Goal: Obtain resource: Download file/media

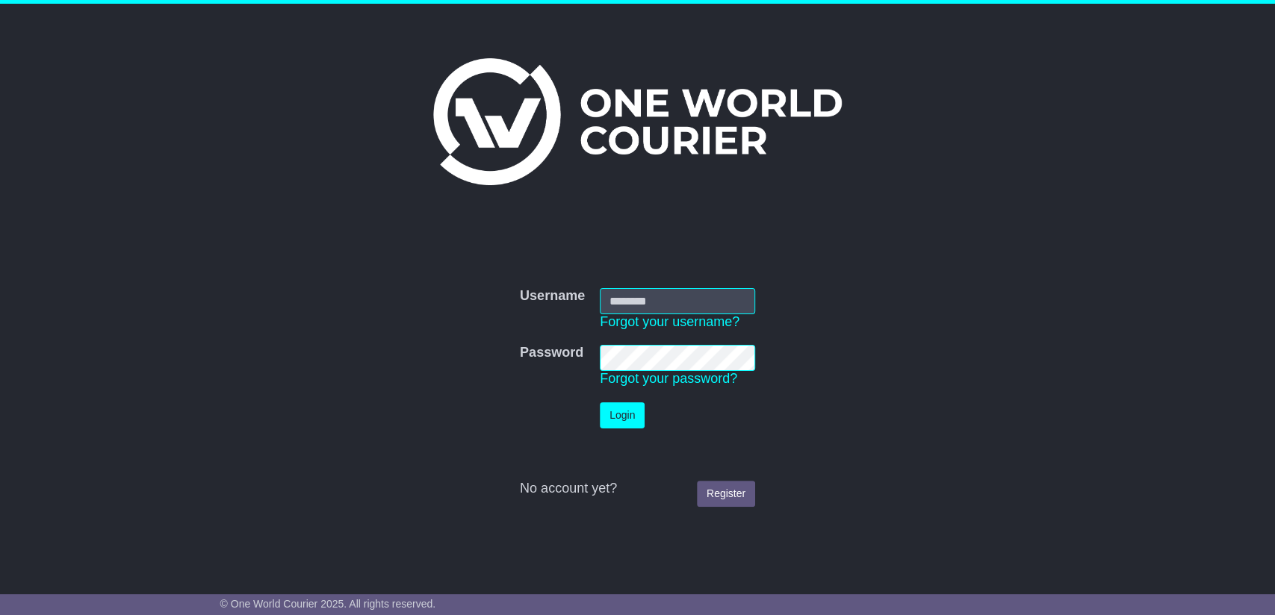
type input "**********"
click at [617, 411] on button "Login" at bounding box center [622, 416] width 45 height 26
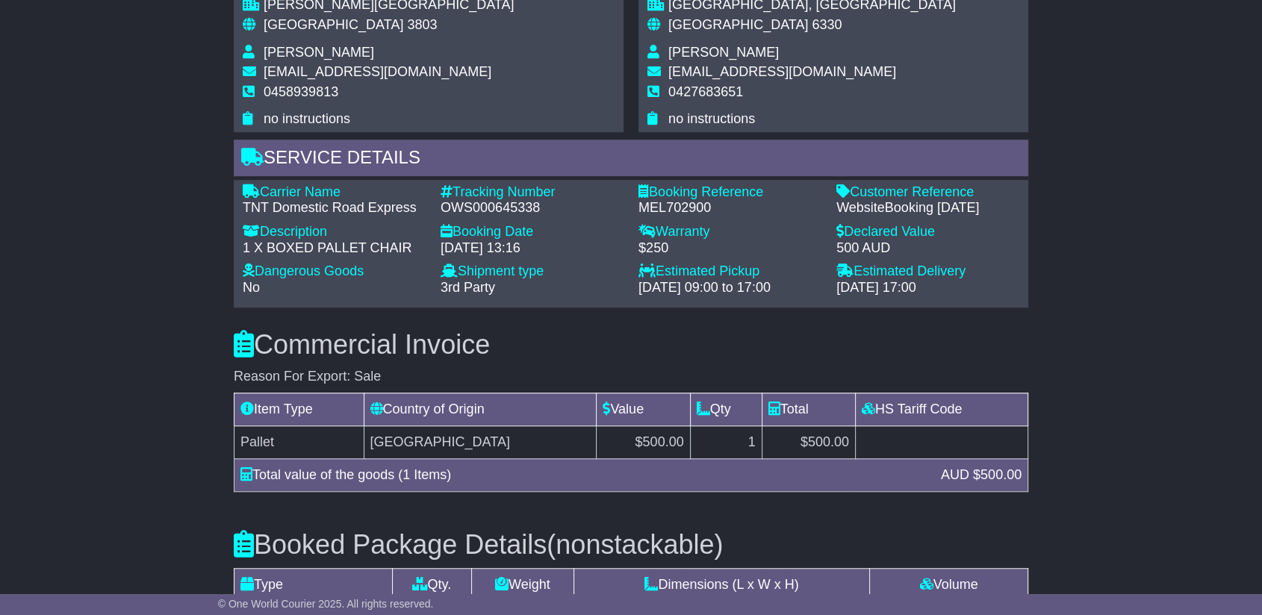
scroll to position [1079, 0]
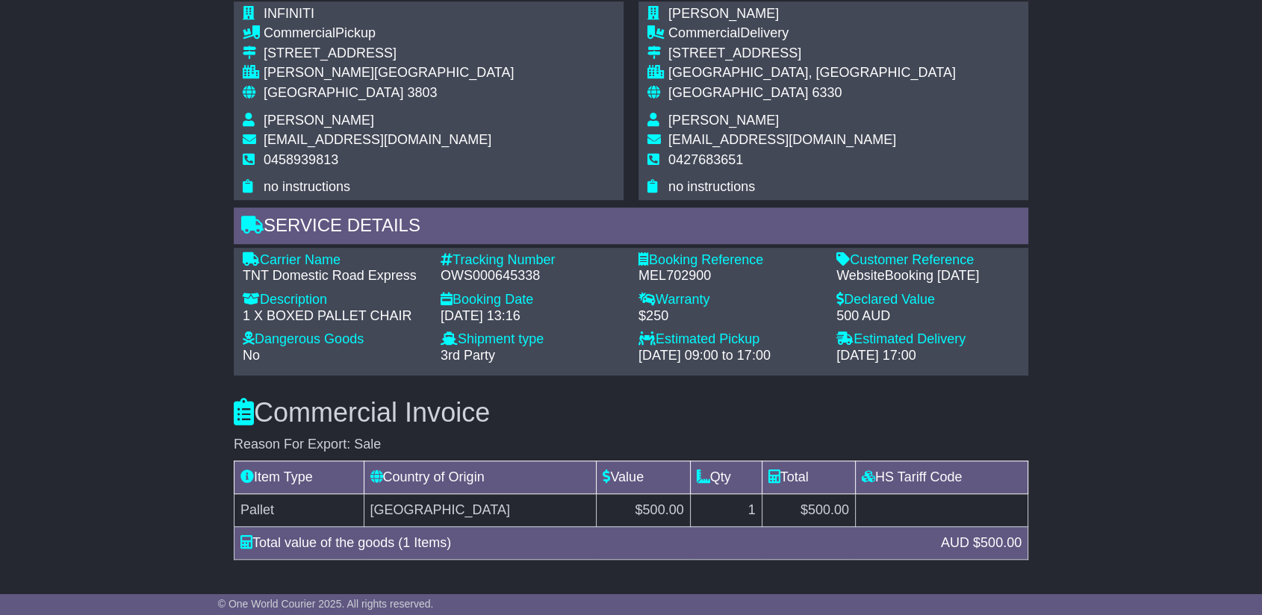
click at [653, 268] on div "MEL702900" at bounding box center [730, 276] width 183 height 16
click at [651, 268] on div "MEL702900" at bounding box center [730, 276] width 183 height 16
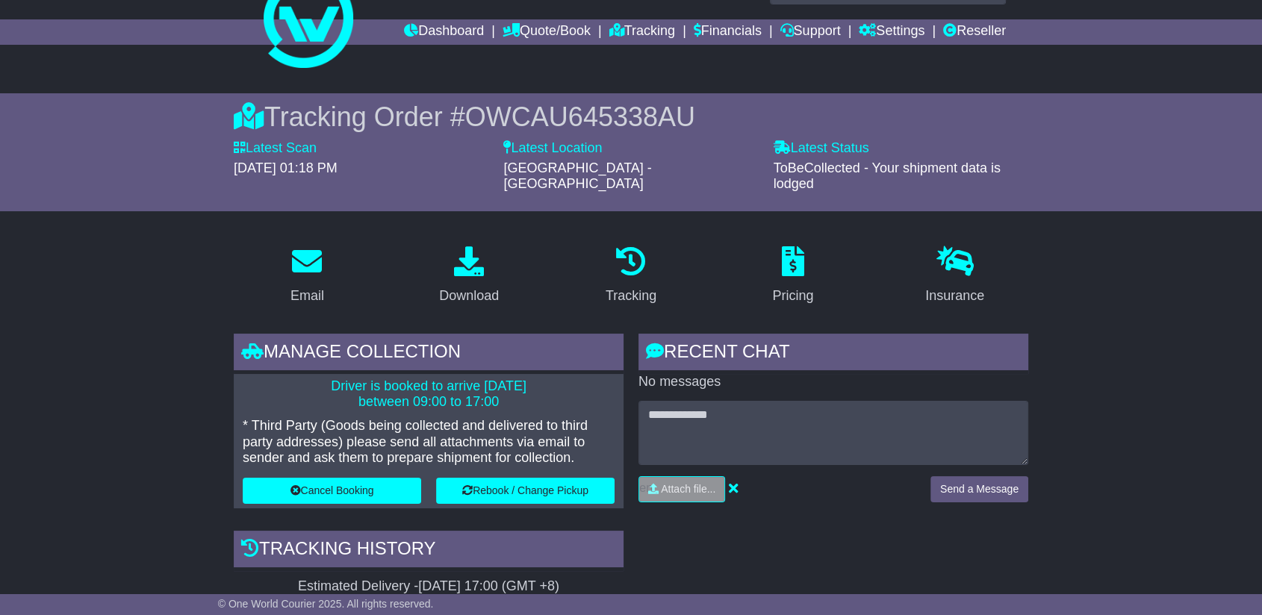
scroll to position [0, 0]
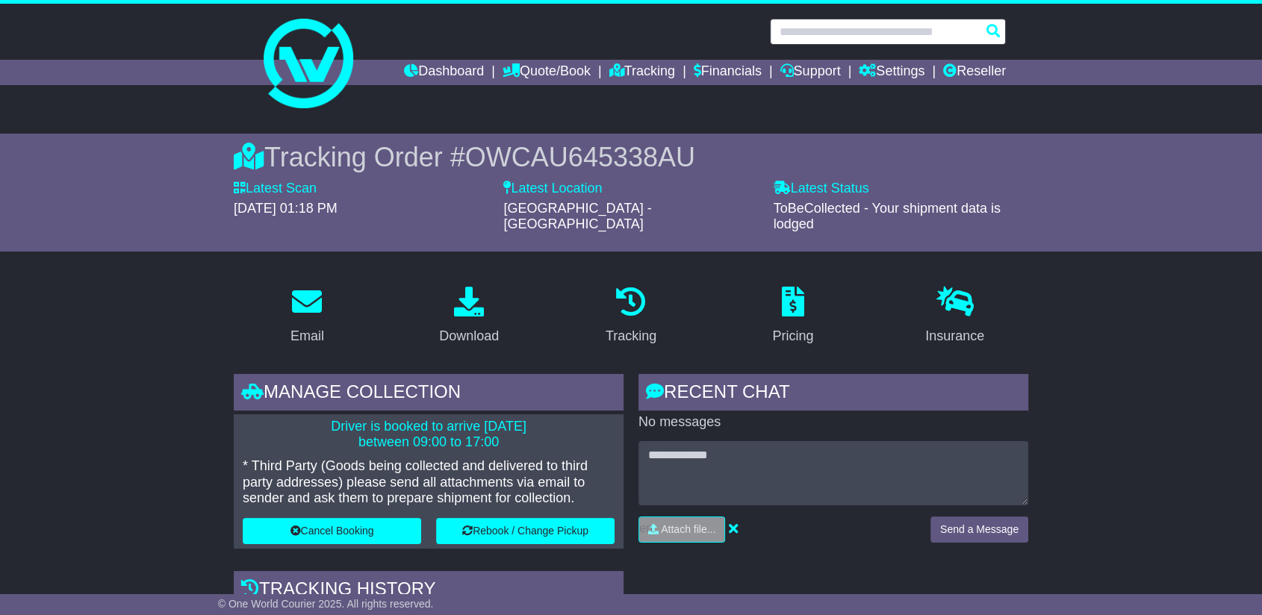
click at [856, 36] on input "text" at bounding box center [888, 32] width 236 height 26
paste input "**********"
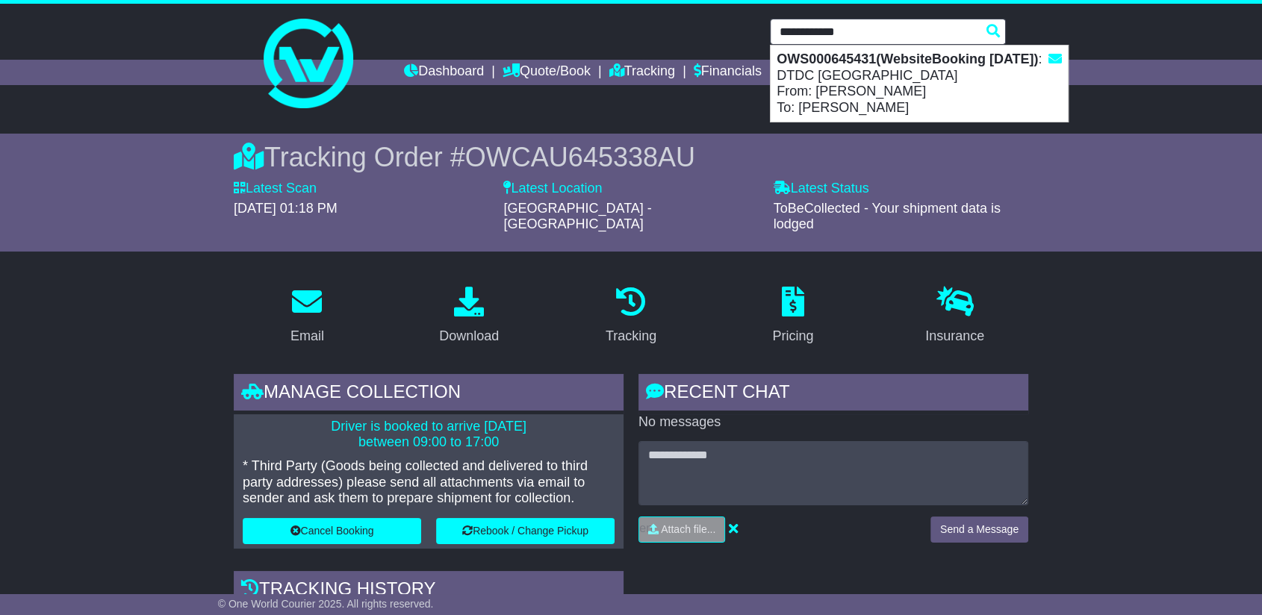
type input "**********"
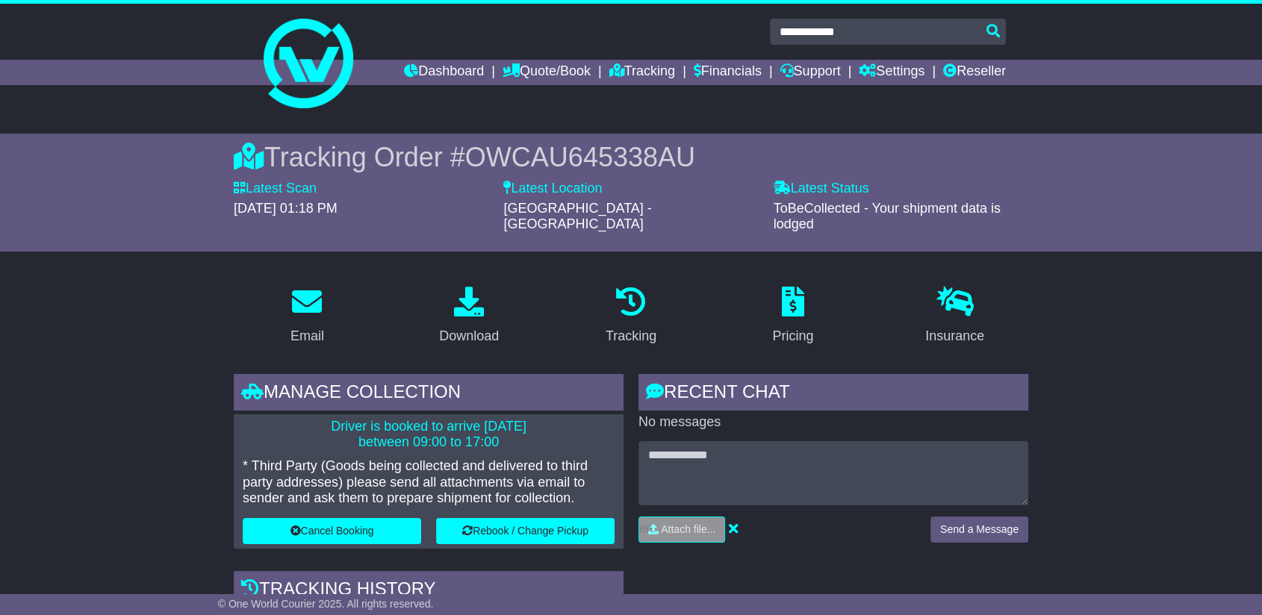
click at [623, 161] on span "OWCAU645338AU" at bounding box center [580, 157] width 230 height 31
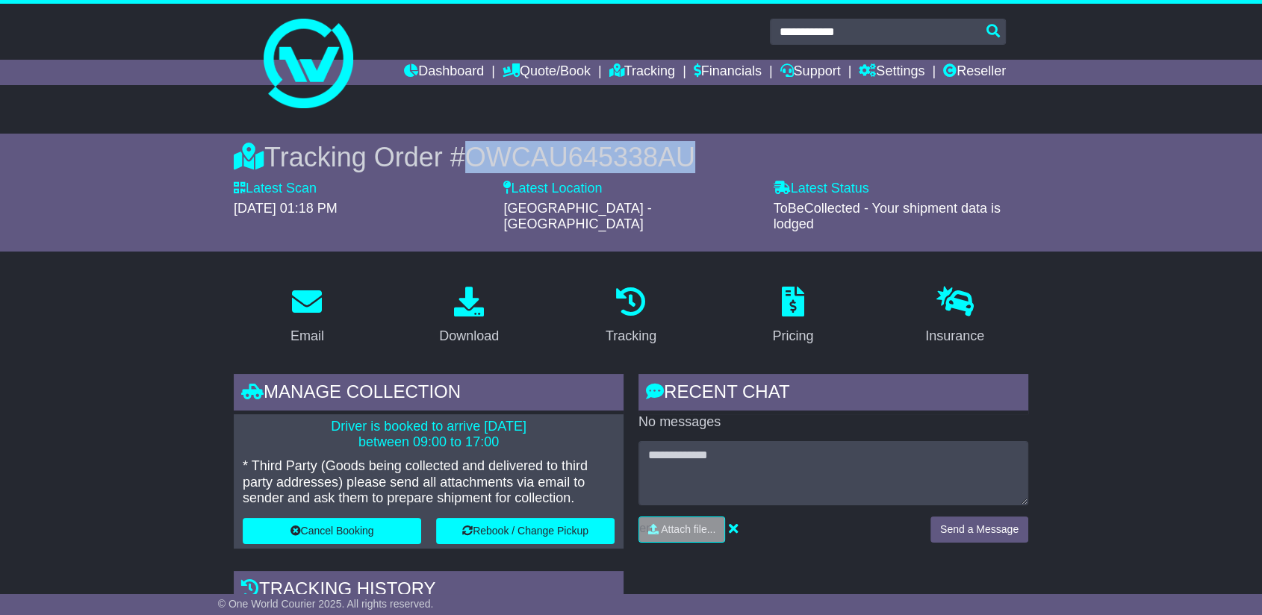
click at [623, 161] on span "OWCAU645338AU" at bounding box center [580, 157] width 230 height 31
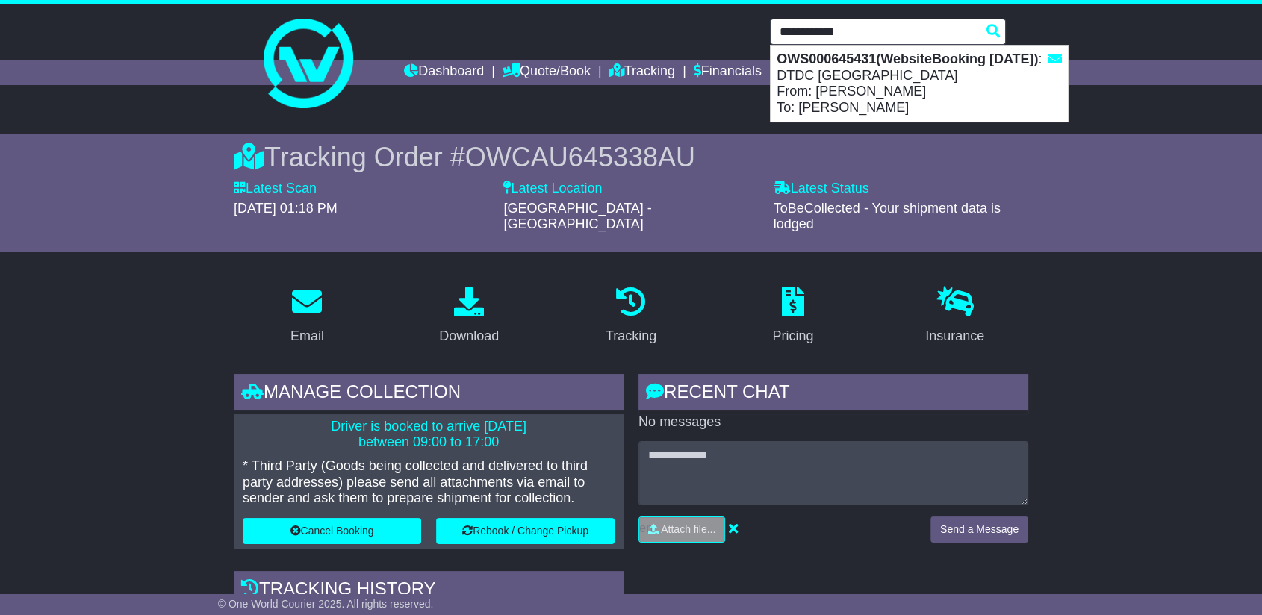
click at [920, 36] on input "**********" at bounding box center [888, 32] width 236 height 26
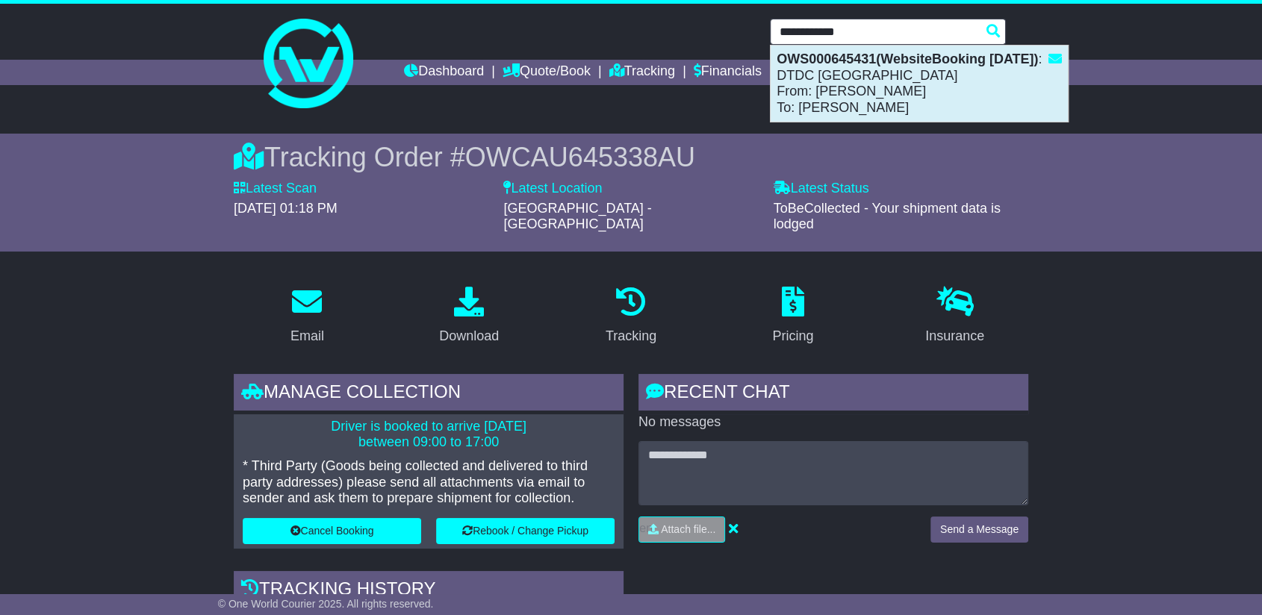
click at [842, 109] on div "OWS000645431(WebsiteBooking 11-9-2025) : DTDC Australia From: Pat Vincent To: N…" at bounding box center [919, 84] width 297 height 76
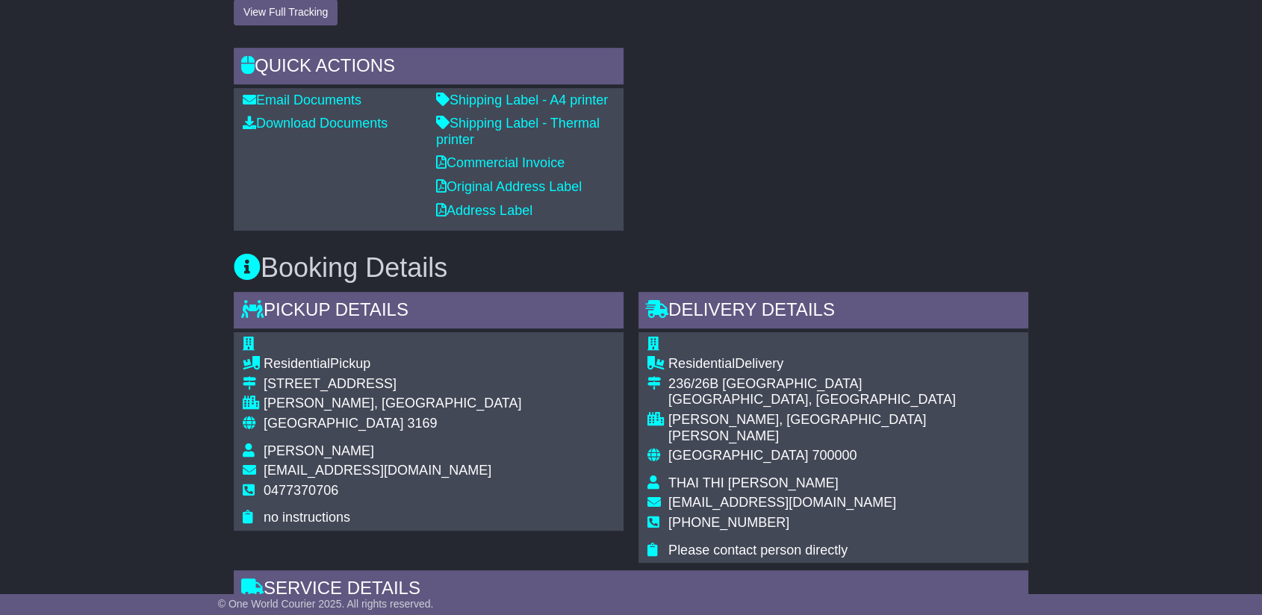
scroll to position [1244, 0]
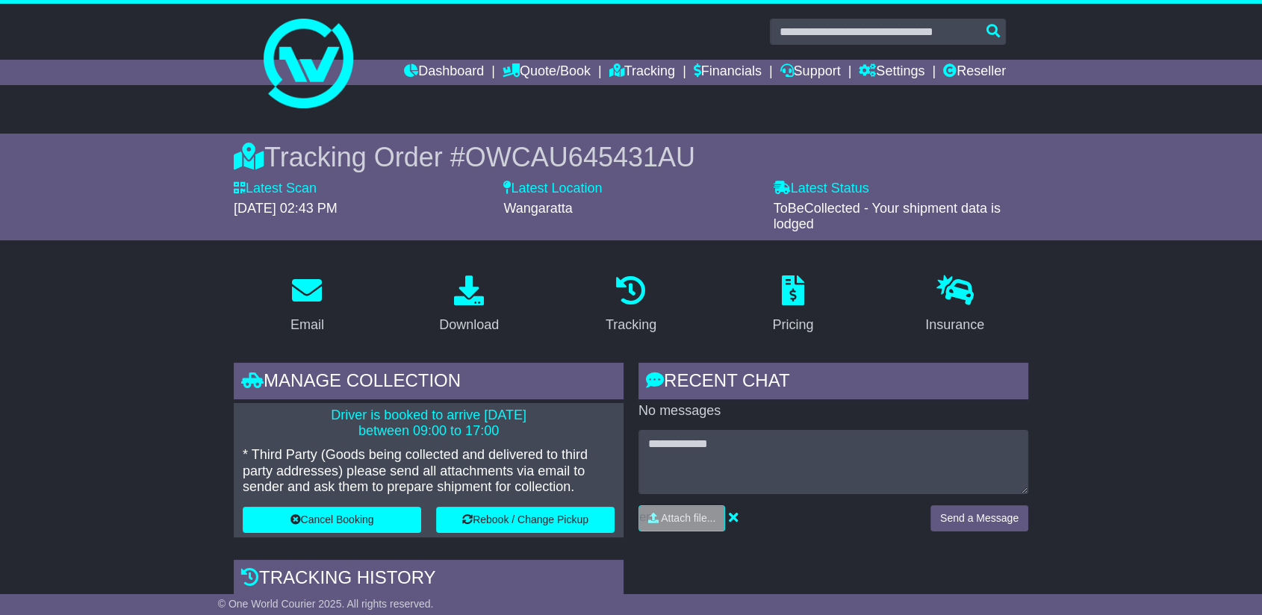
click at [635, 162] on span "OWCAU645431AU" at bounding box center [580, 157] width 230 height 31
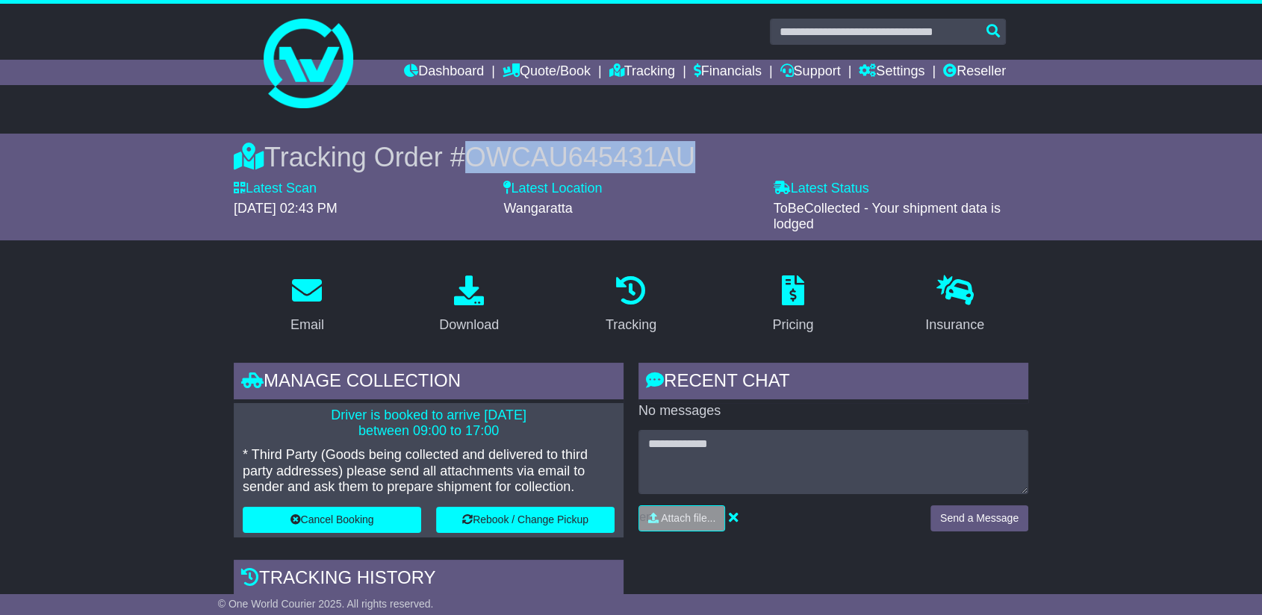
click at [635, 162] on span "OWCAU645431AU" at bounding box center [580, 157] width 230 height 31
copy span "OWCAU645431AU"
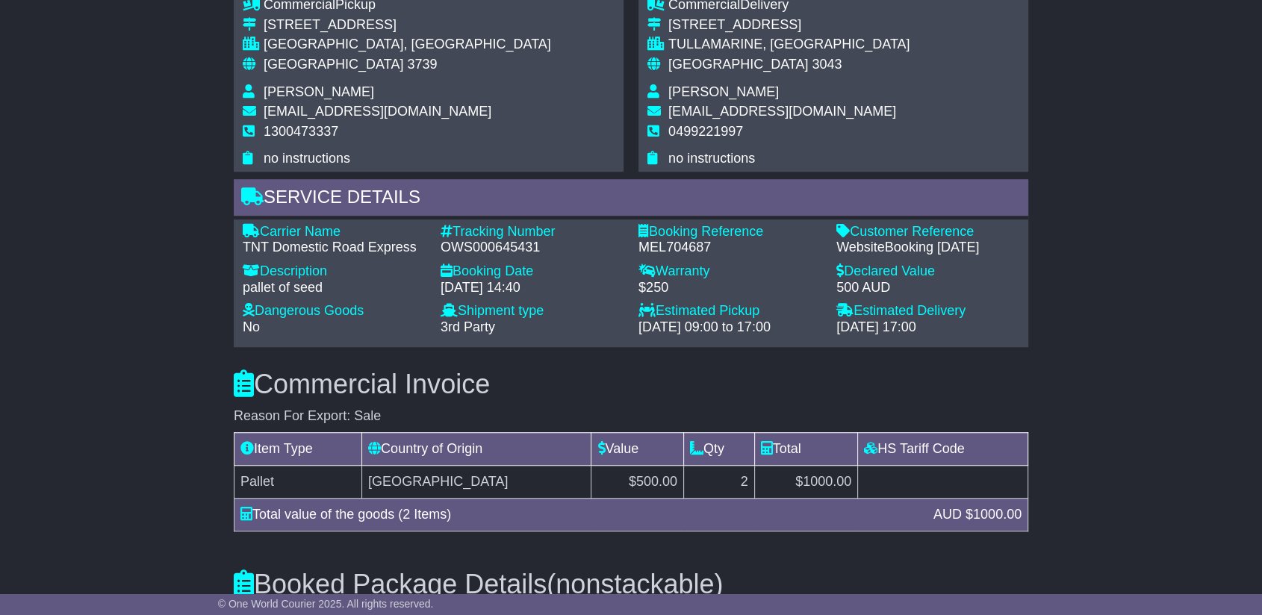
scroll to position [1161, 0]
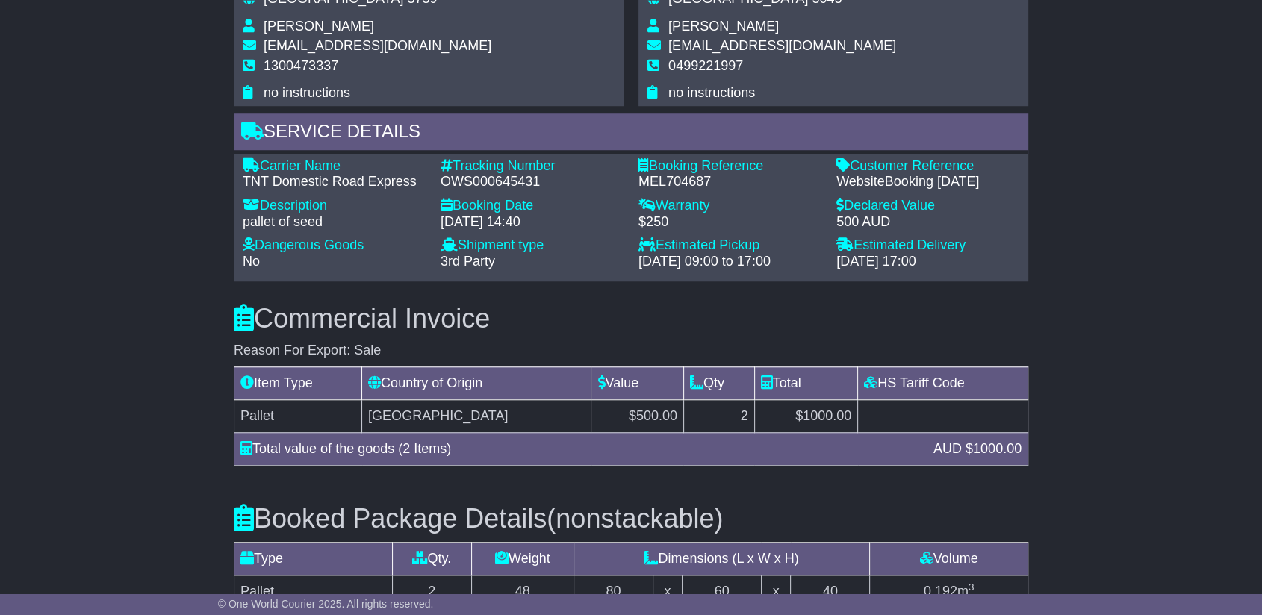
click at [500, 185] on div "OWS000645431" at bounding box center [532, 182] width 183 height 16
copy div "OWS000645431"
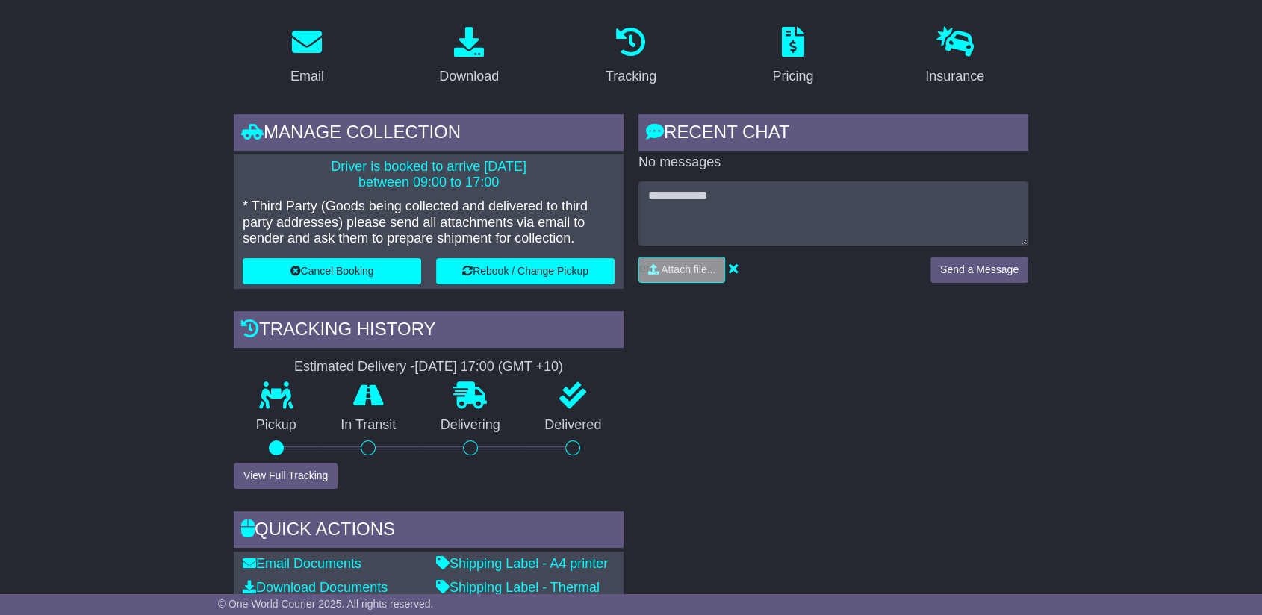
scroll to position [0, 0]
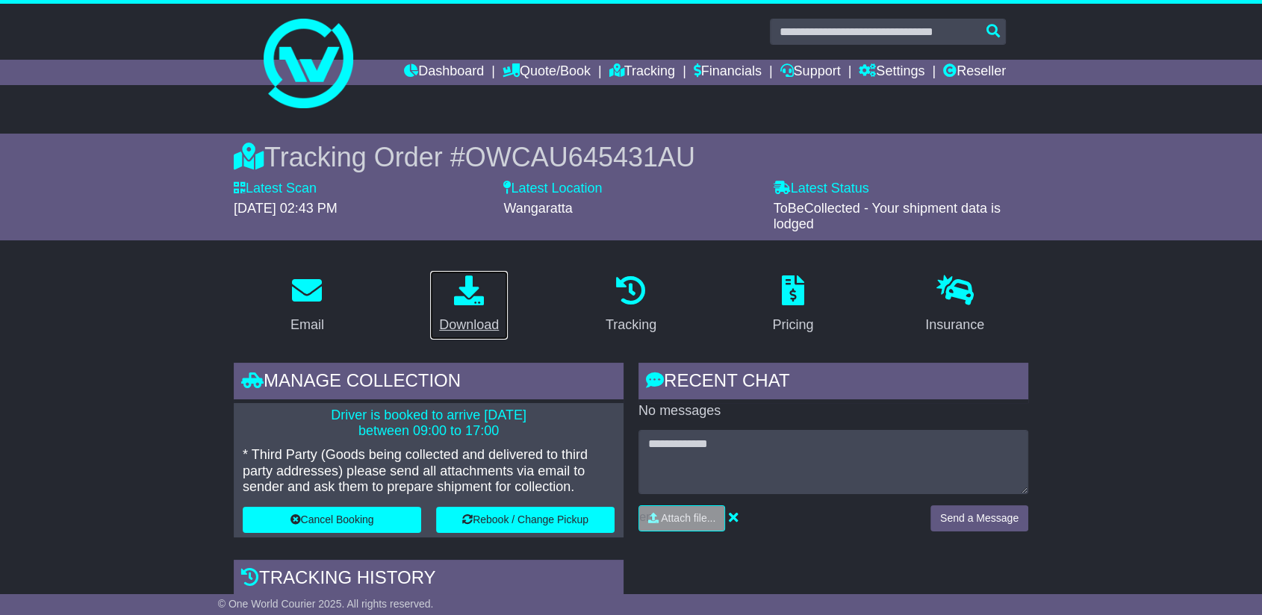
click at [471, 322] on div "Download" at bounding box center [469, 325] width 60 height 20
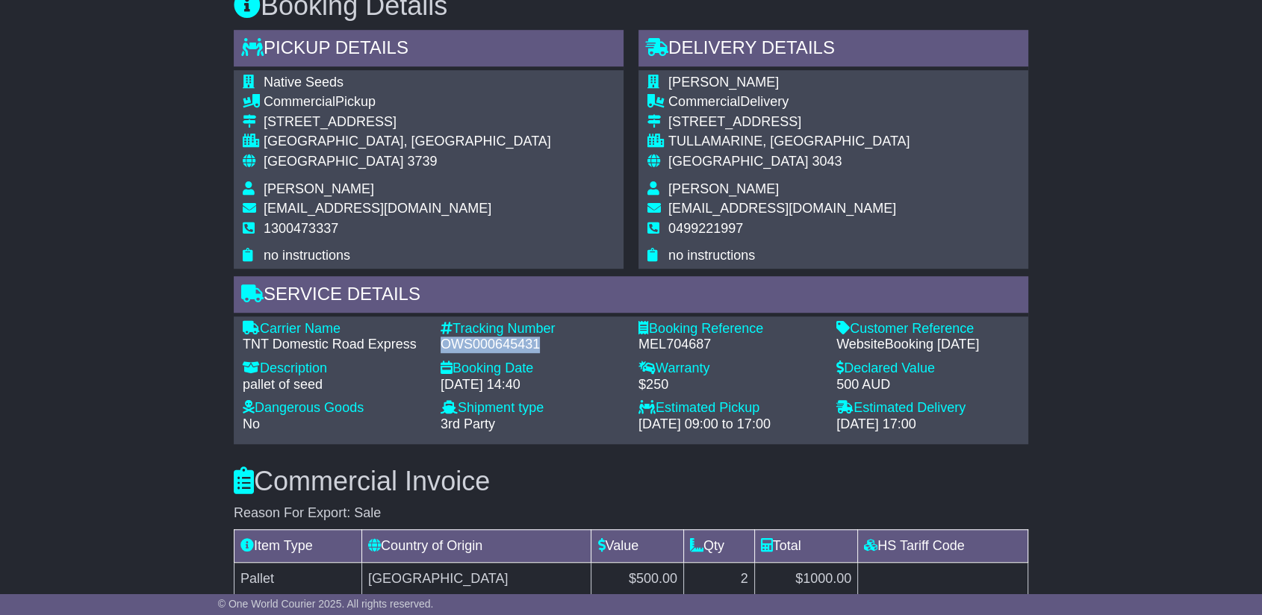
scroll to position [996, 0]
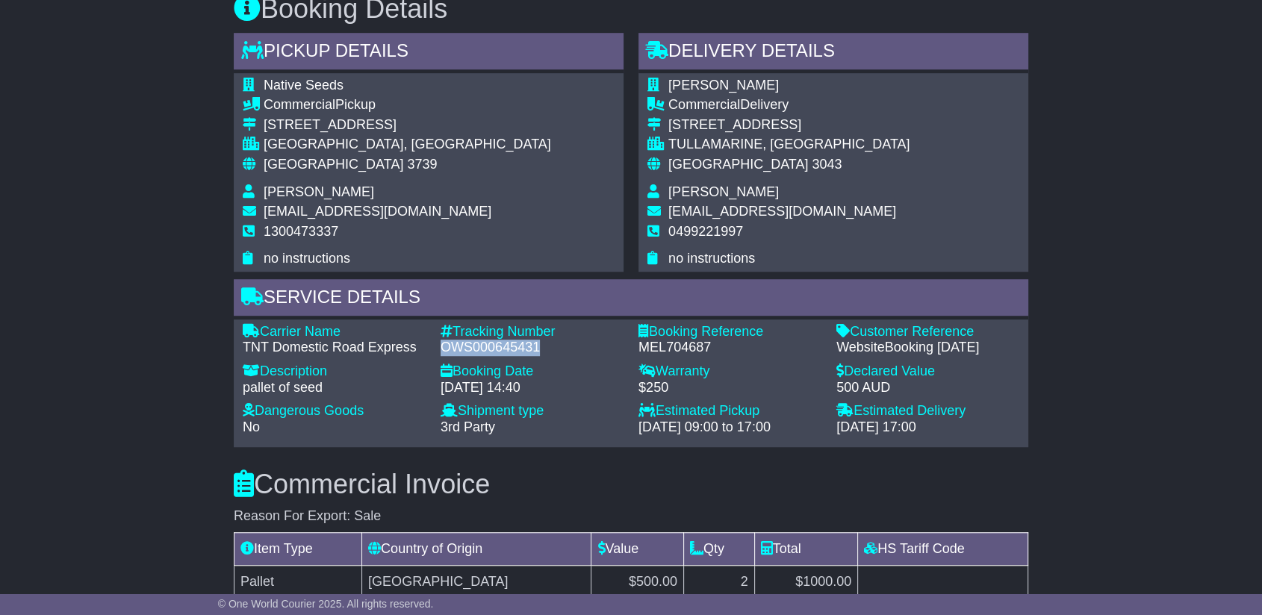
click at [697, 348] on div "MEL704687" at bounding box center [730, 348] width 183 height 16
copy div "MEL704687"
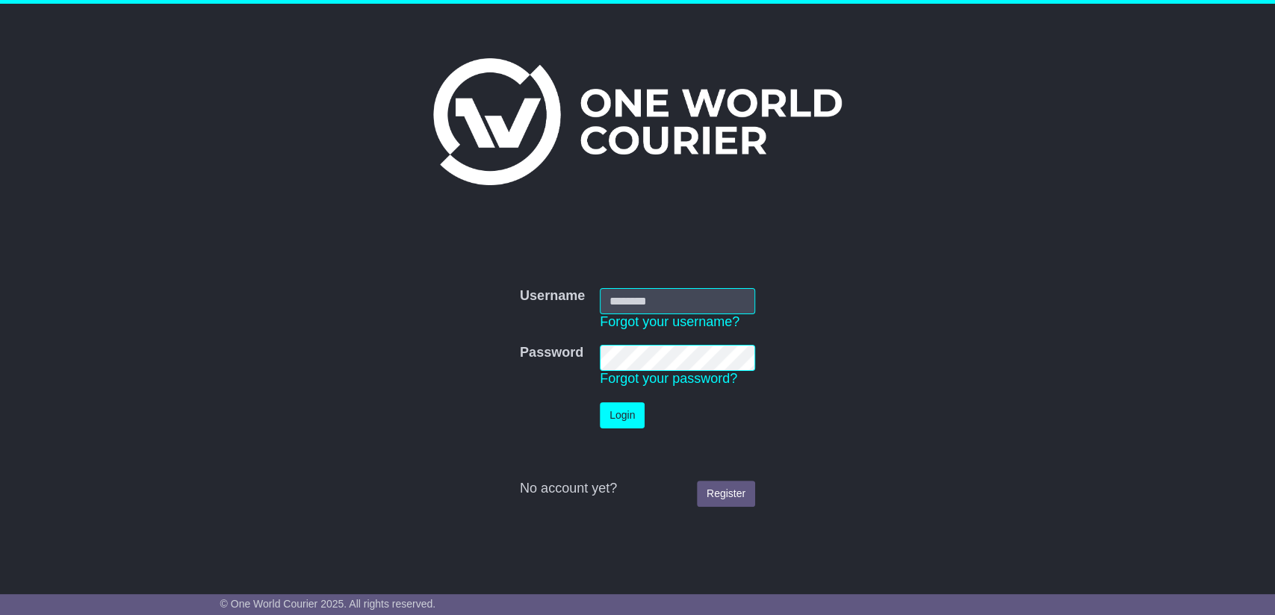
type input "**********"
click at [605, 418] on button "Login" at bounding box center [622, 416] width 45 height 26
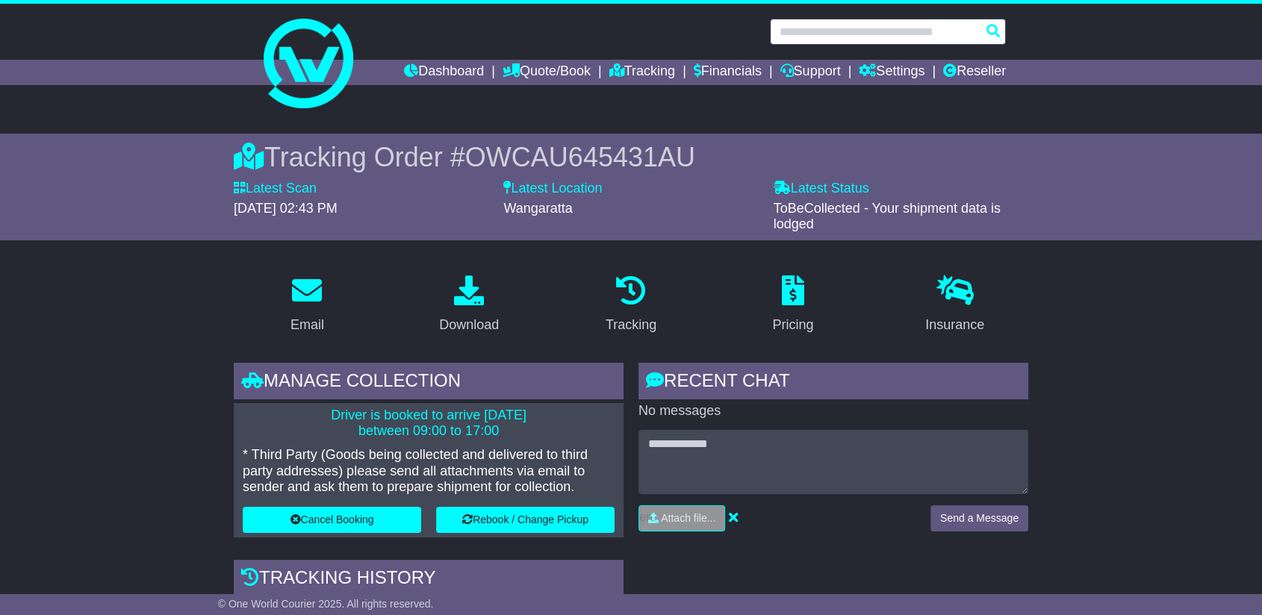
click at [872, 38] on input "text" at bounding box center [888, 32] width 236 height 26
paste input "**********"
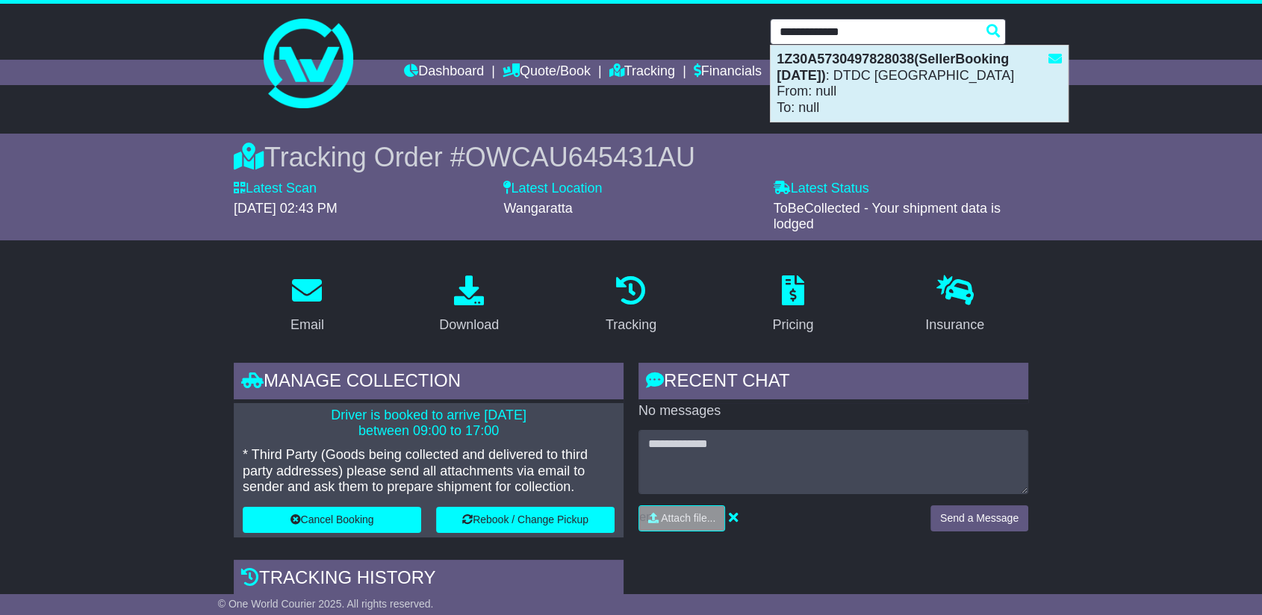
click at [885, 79] on div "1Z30A5730497828038(SellerBooking 11-9-2025) : DTDC Australia From: null To: null" at bounding box center [919, 84] width 297 height 76
type input "**********"
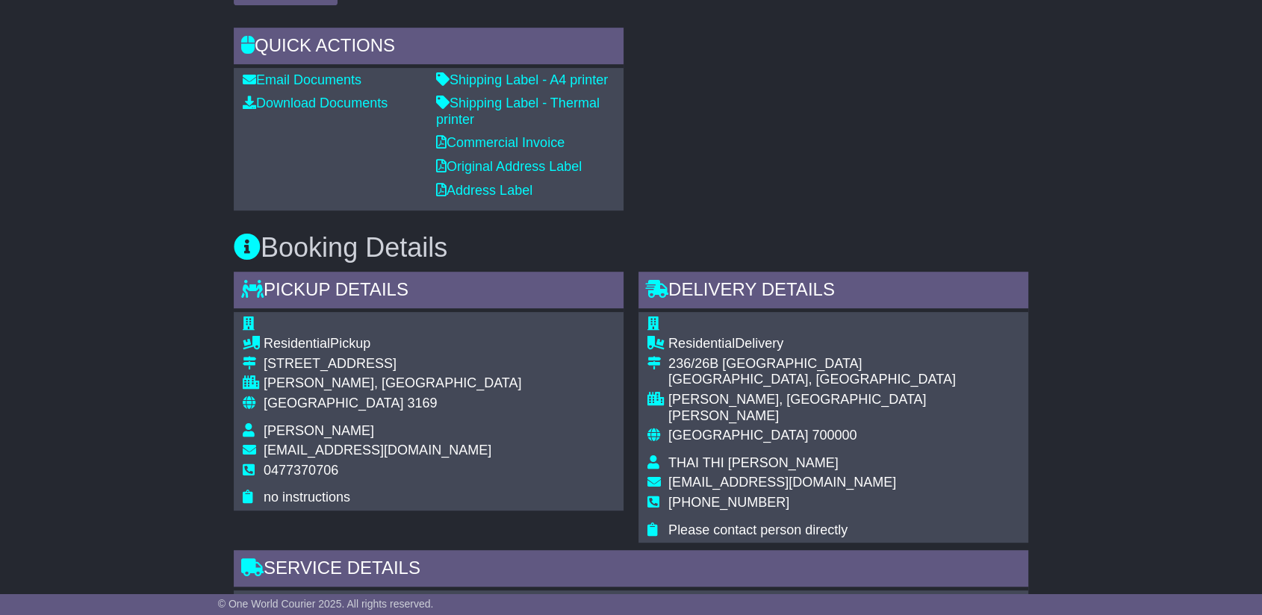
scroll to position [1161, 0]
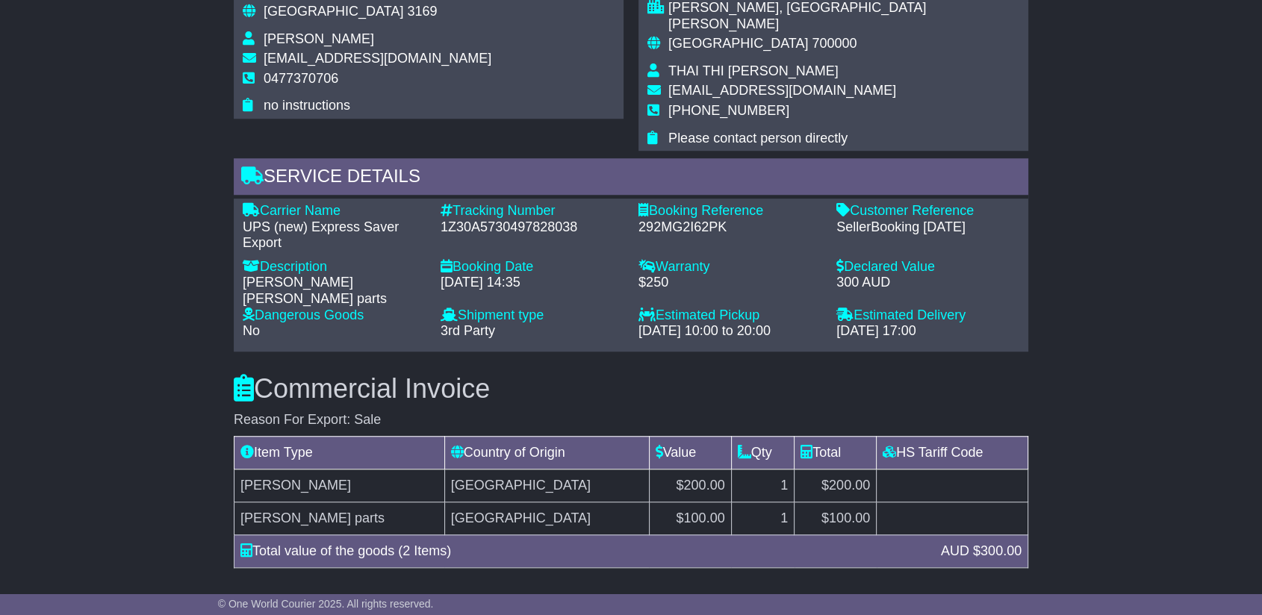
click at [540, 220] on div "1Z30A5730497828038" at bounding box center [532, 228] width 183 height 16
click at [539, 220] on div "1Z30A5730497828038" at bounding box center [532, 228] width 183 height 16
copy div "1Z30A5730497828038"
click at [673, 220] on div "292MG2I62PK" at bounding box center [730, 228] width 183 height 16
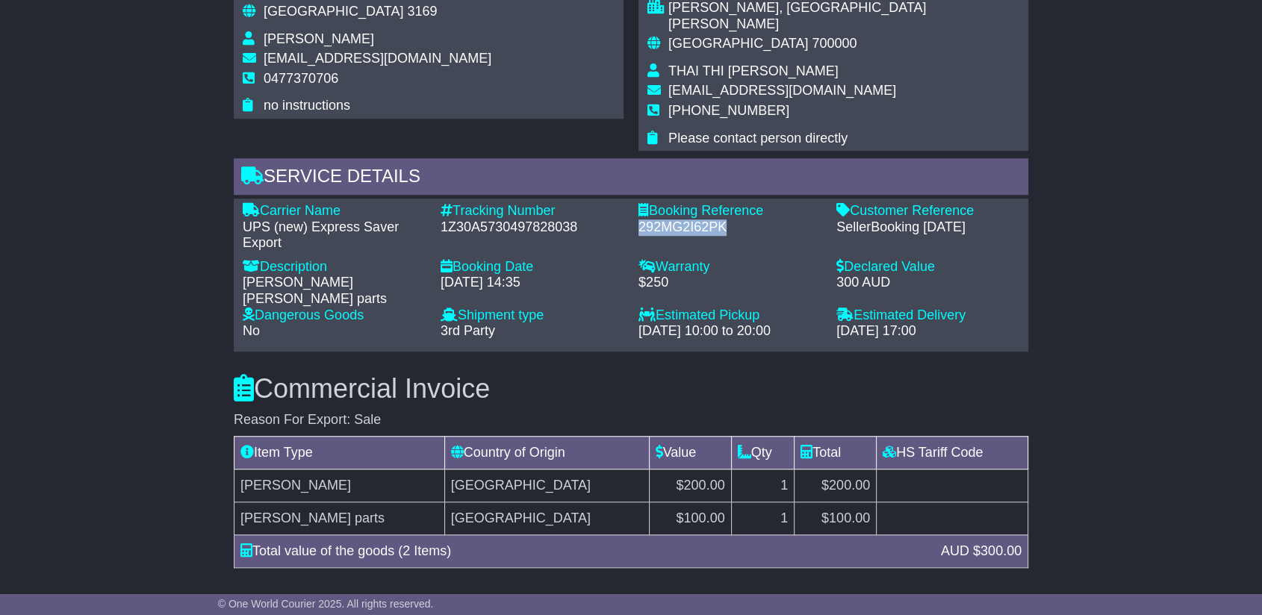
copy div "292MG2I62PK"
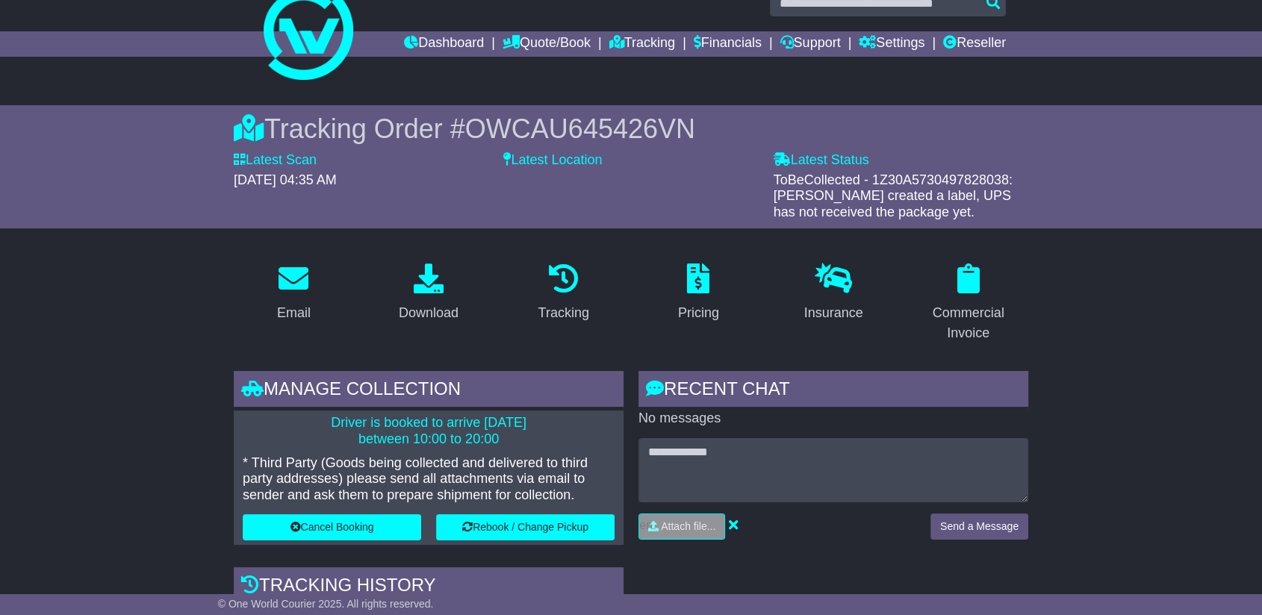
scroll to position [0, 0]
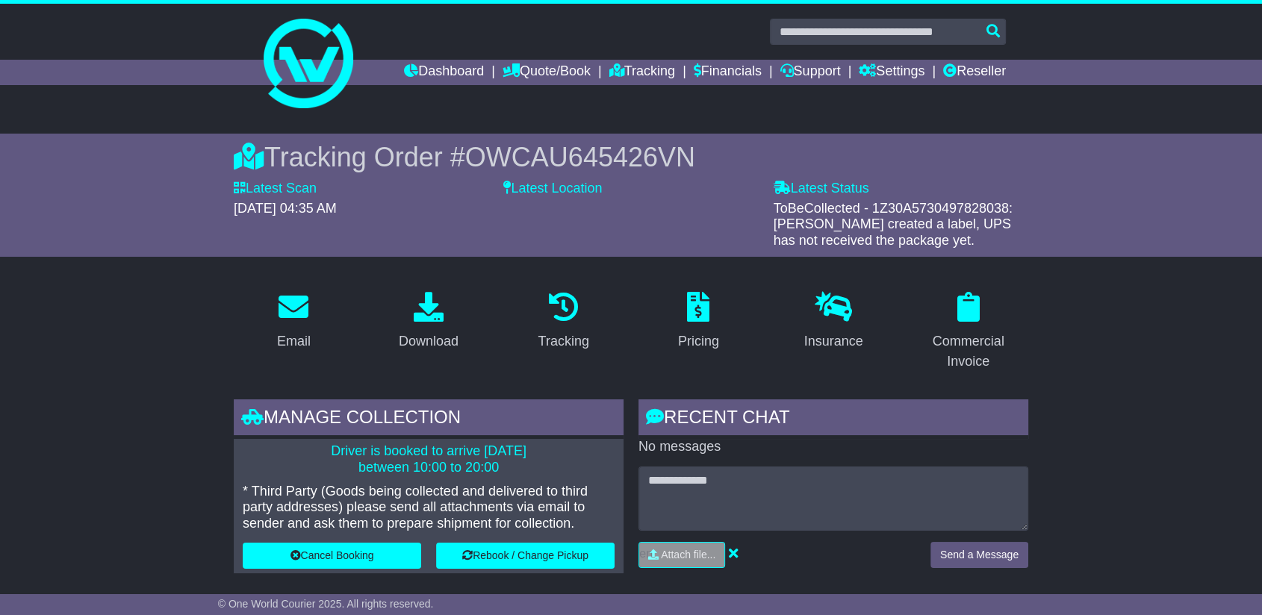
click at [560, 158] on span "OWCAU645426VN" at bounding box center [580, 157] width 230 height 31
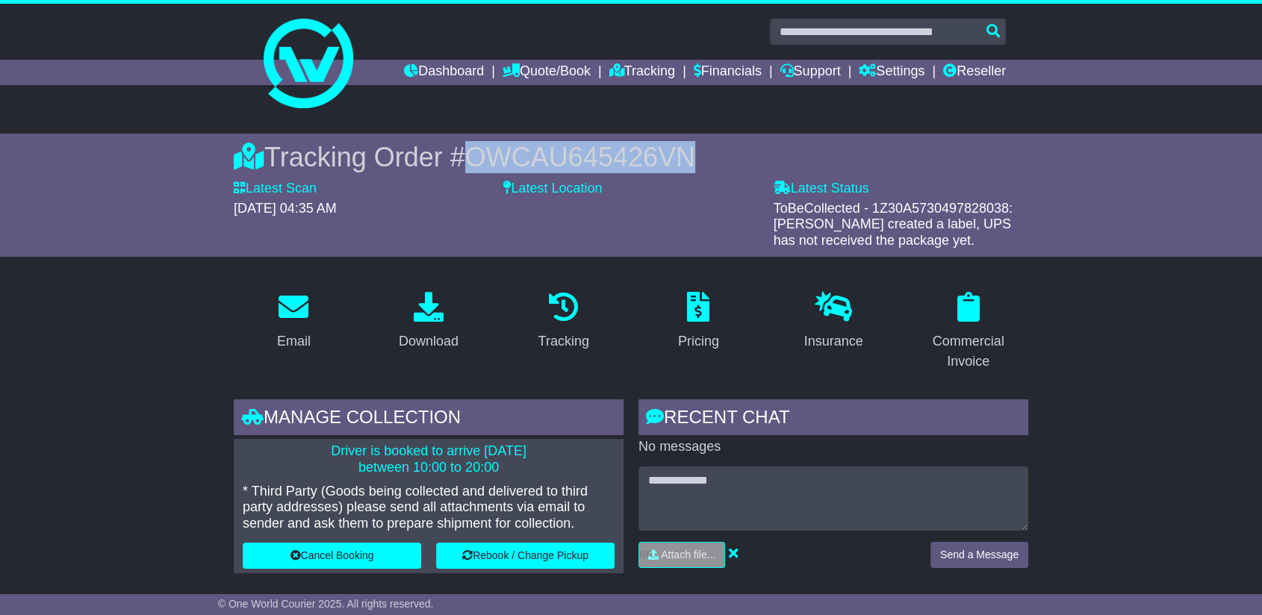
click at [560, 158] on span "OWCAU645426VN" at bounding box center [580, 157] width 230 height 31
copy span "OWCAU645426VN"
click at [434, 338] on div "Download" at bounding box center [429, 342] width 60 height 20
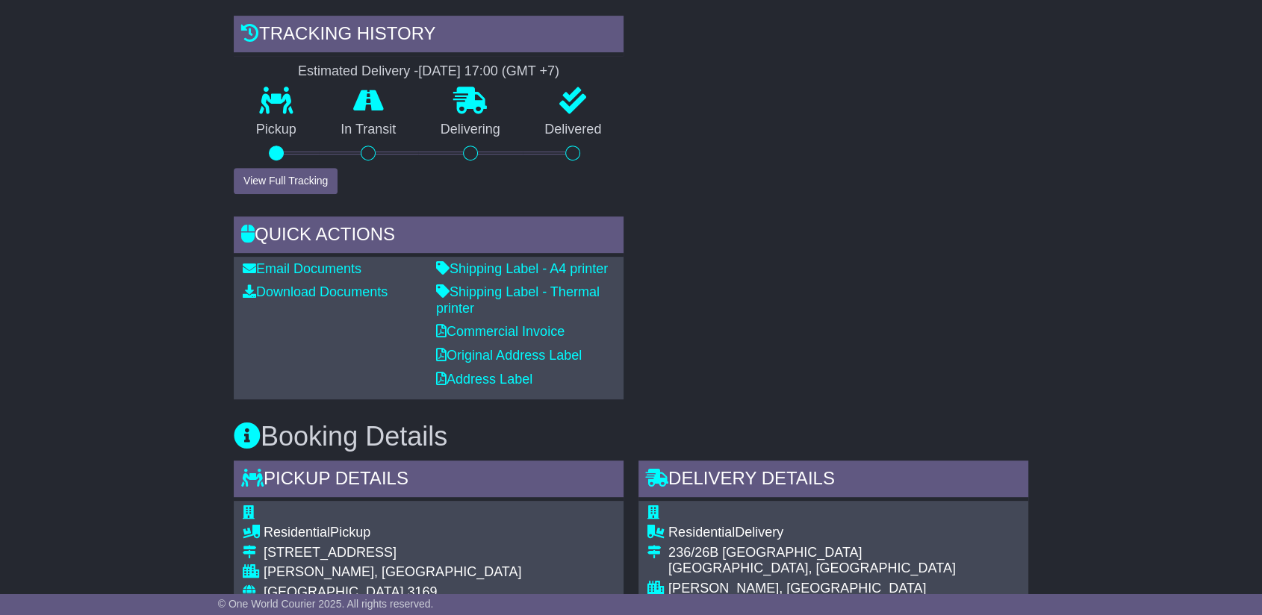
scroll to position [249, 0]
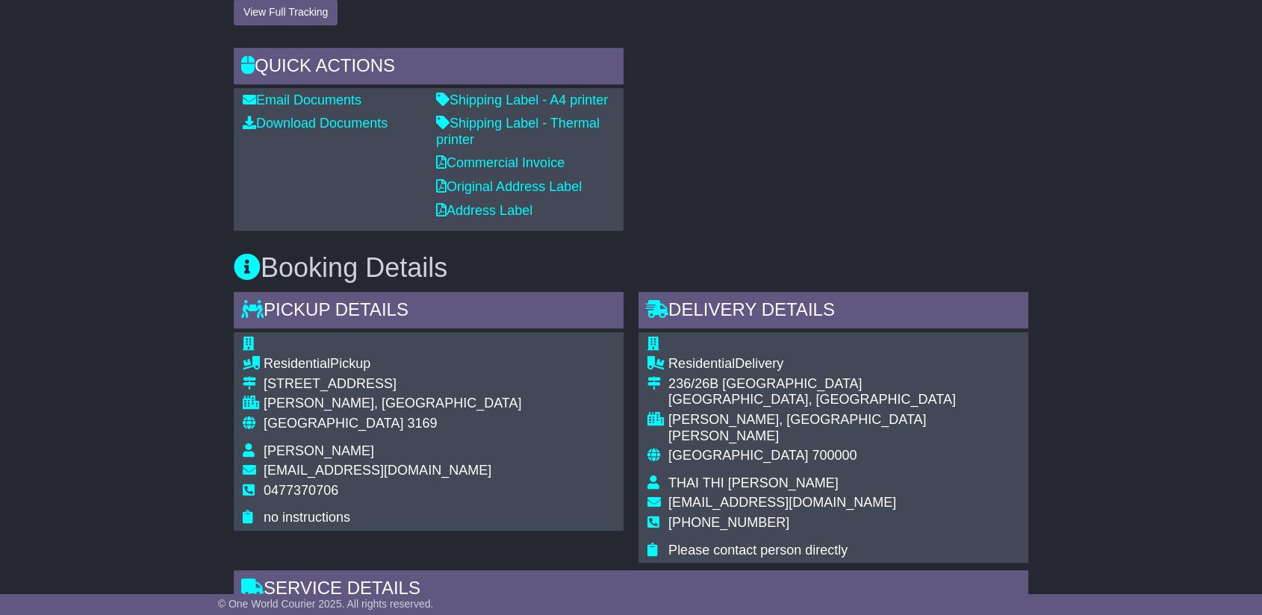
scroll to position [1244, 0]
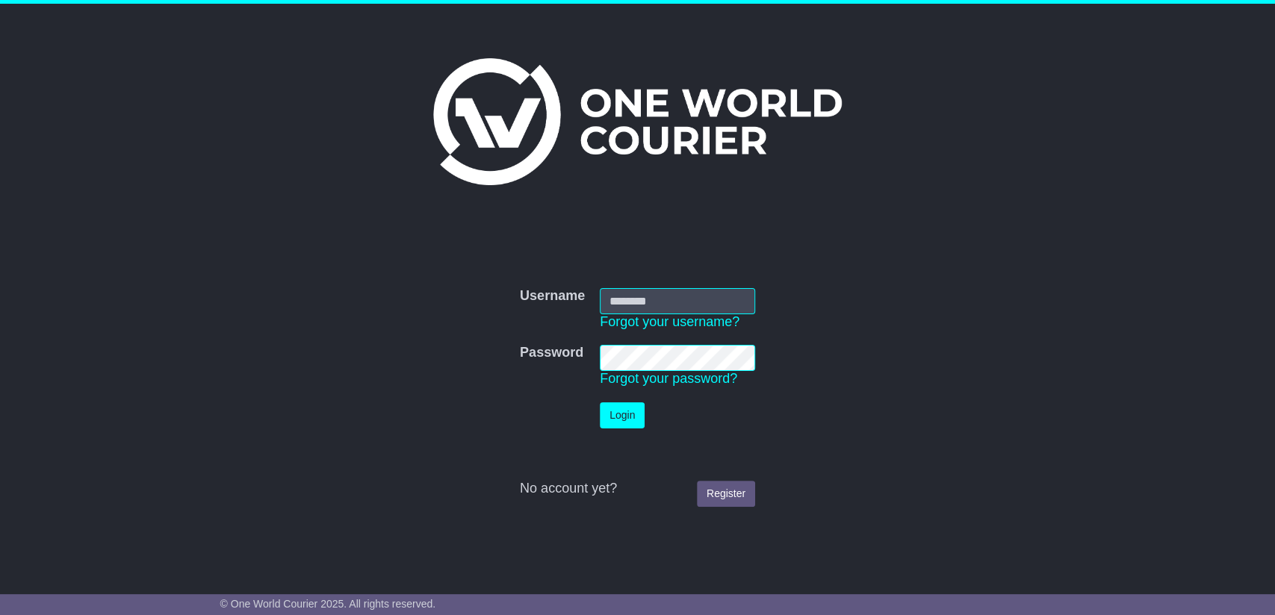
type input "**********"
click at [615, 408] on button "Login" at bounding box center [622, 416] width 45 height 26
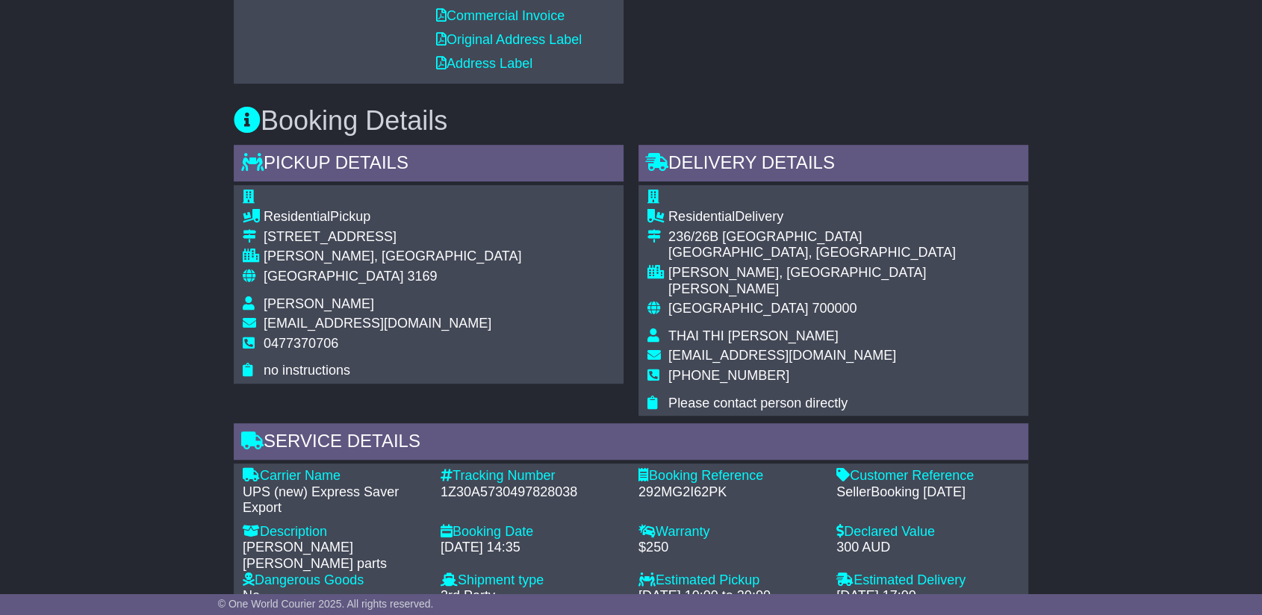
scroll to position [913, 0]
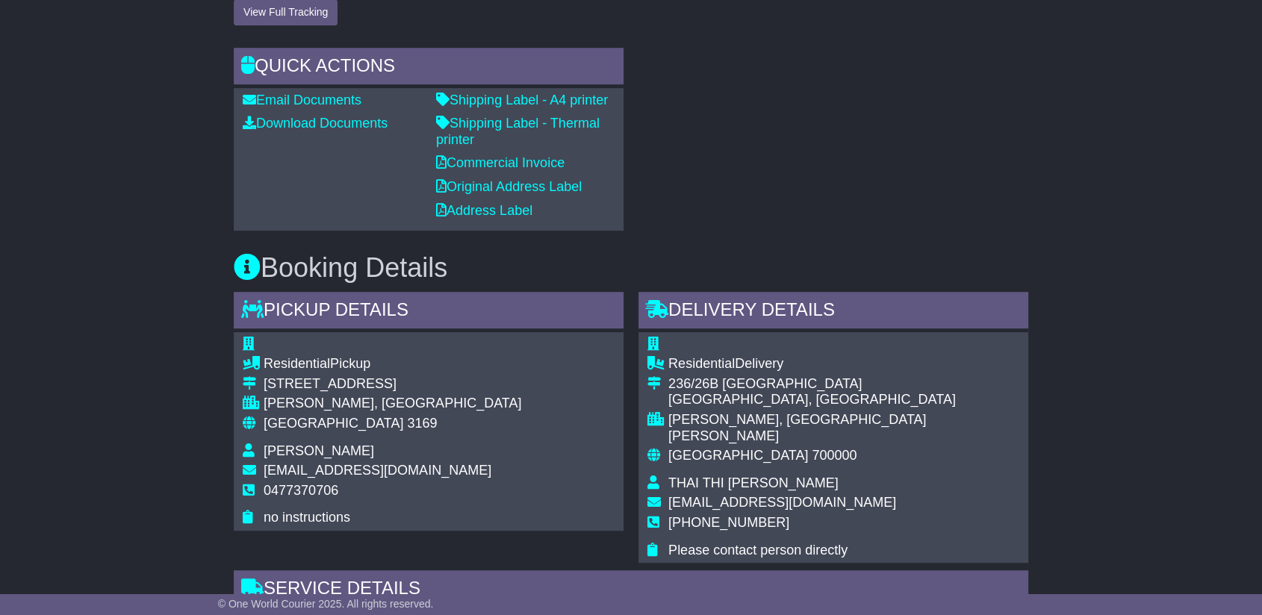
scroll to position [1244, 0]
